Goal: Communication & Community: Answer question/provide support

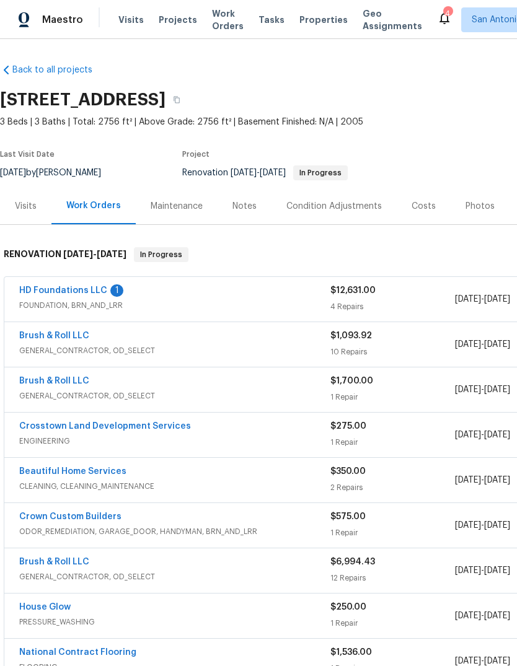
click at [61, 293] on link "HD Foundations LLC" at bounding box center [63, 290] width 88 height 9
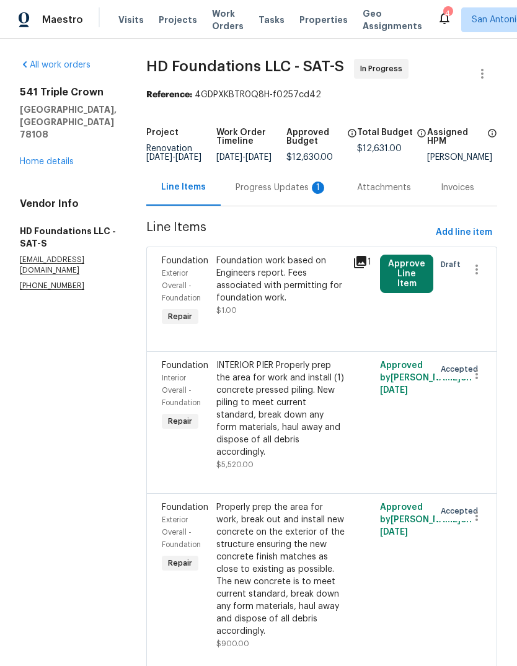
click at [271, 193] on div "Progress Updates 1" at bounding box center [282, 188] width 92 height 12
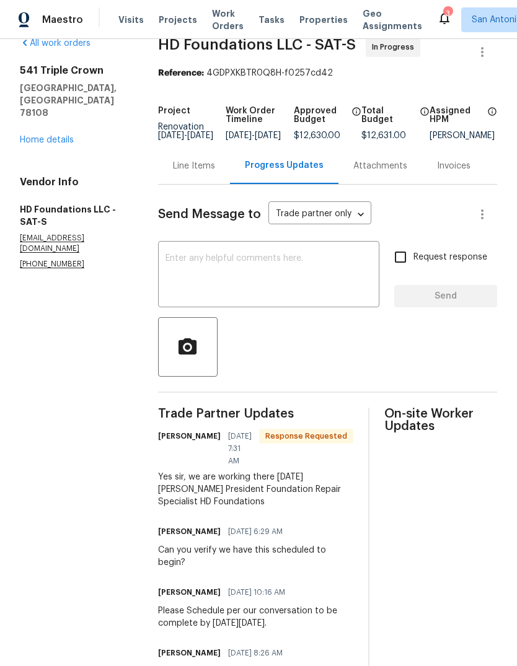
scroll to position [21, 0]
click at [316, 276] on textarea at bounding box center [268, 276] width 206 height 43
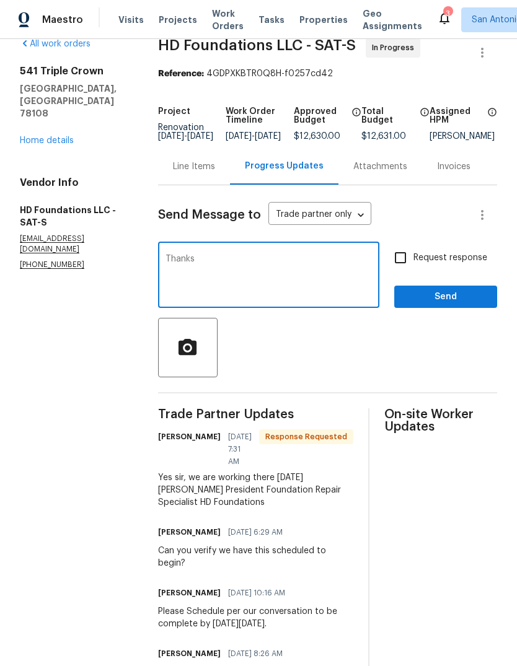
type textarea "Thanks"
click at [456, 305] on span "Send" at bounding box center [445, 296] width 83 height 15
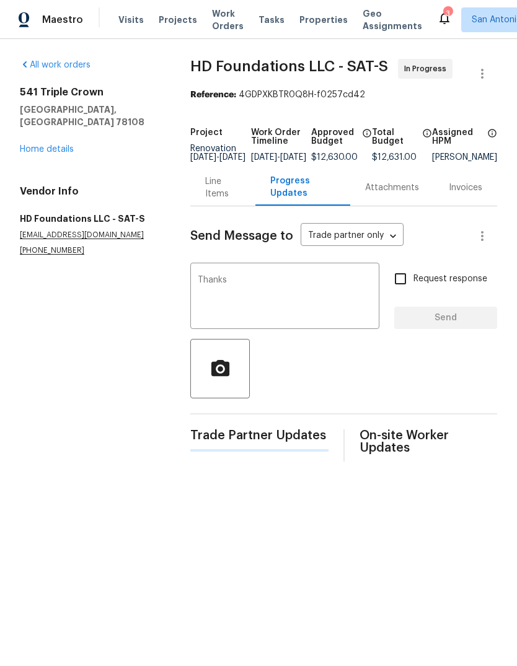
scroll to position [0, 0]
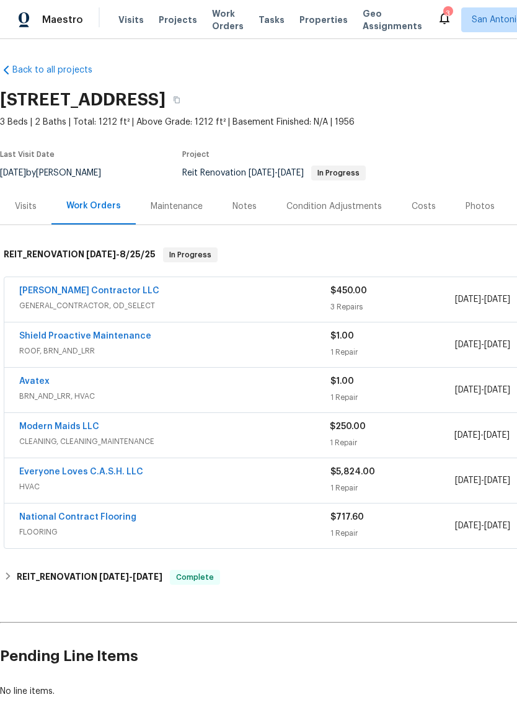
click at [239, 211] on div "Notes" at bounding box center [244, 206] width 24 height 12
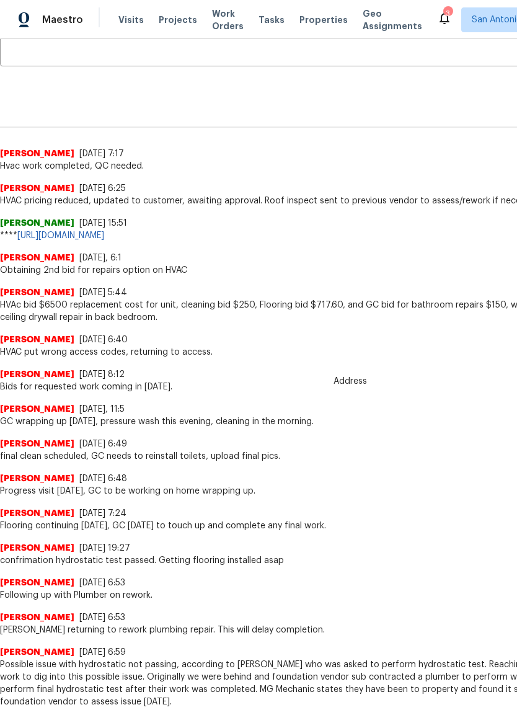
scroll to position [252, 0]
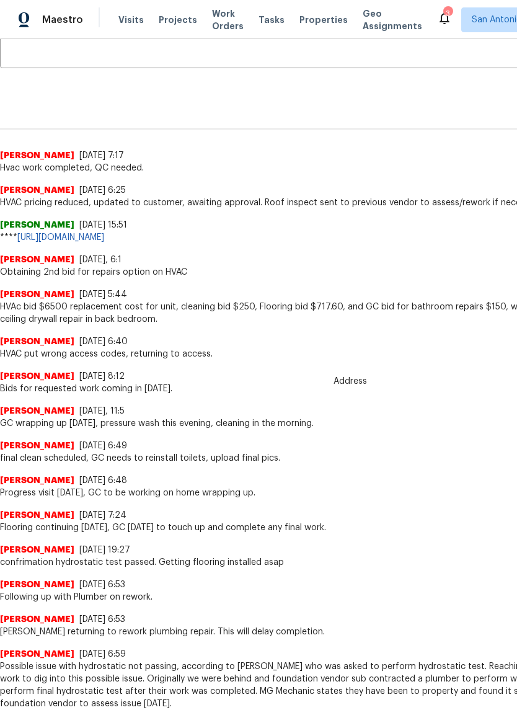
click at [84, 239] on link "https://opendoor.slack.com/archives/C07MY6AKJKG/p1753382806521229****" at bounding box center [60, 237] width 87 height 9
